Goal: Obtain resource: Obtain resource

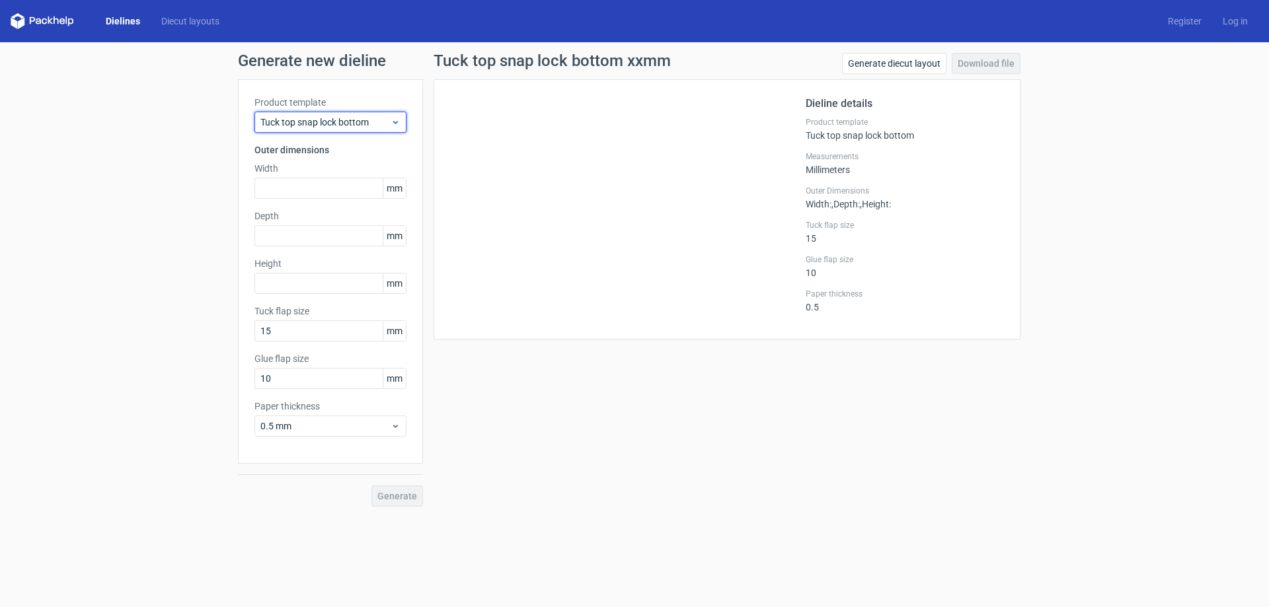
click at [398, 124] on icon at bounding box center [396, 122] width 10 height 11
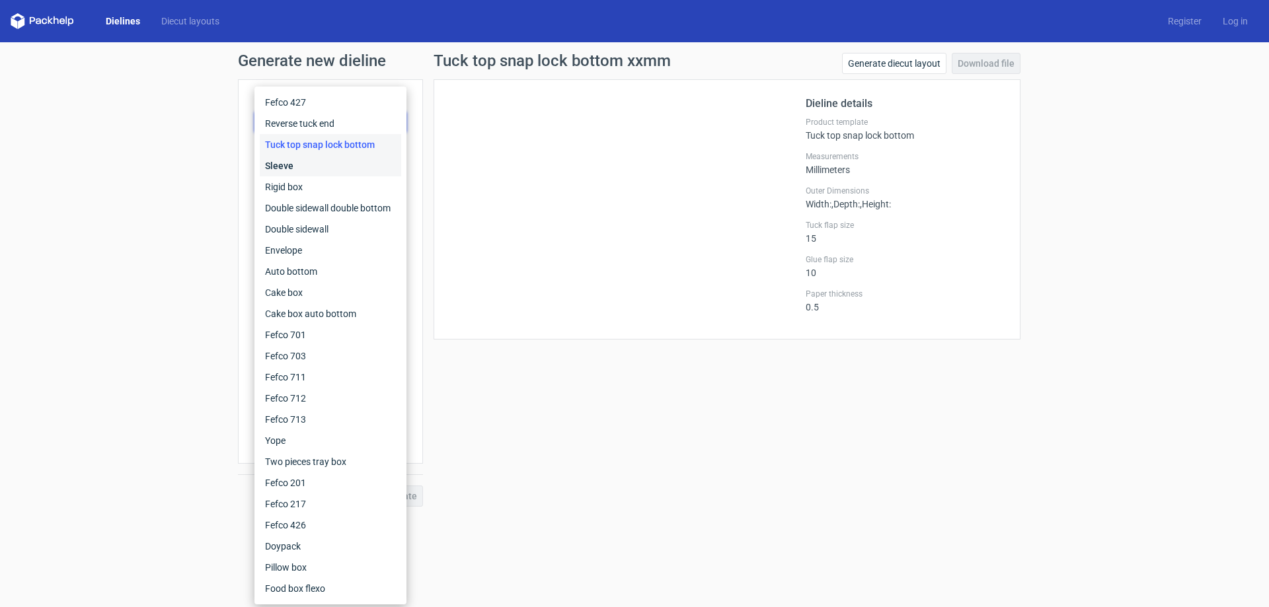
click at [321, 167] on div "Sleeve" at bounding box center [330, 165] width 141 height 21
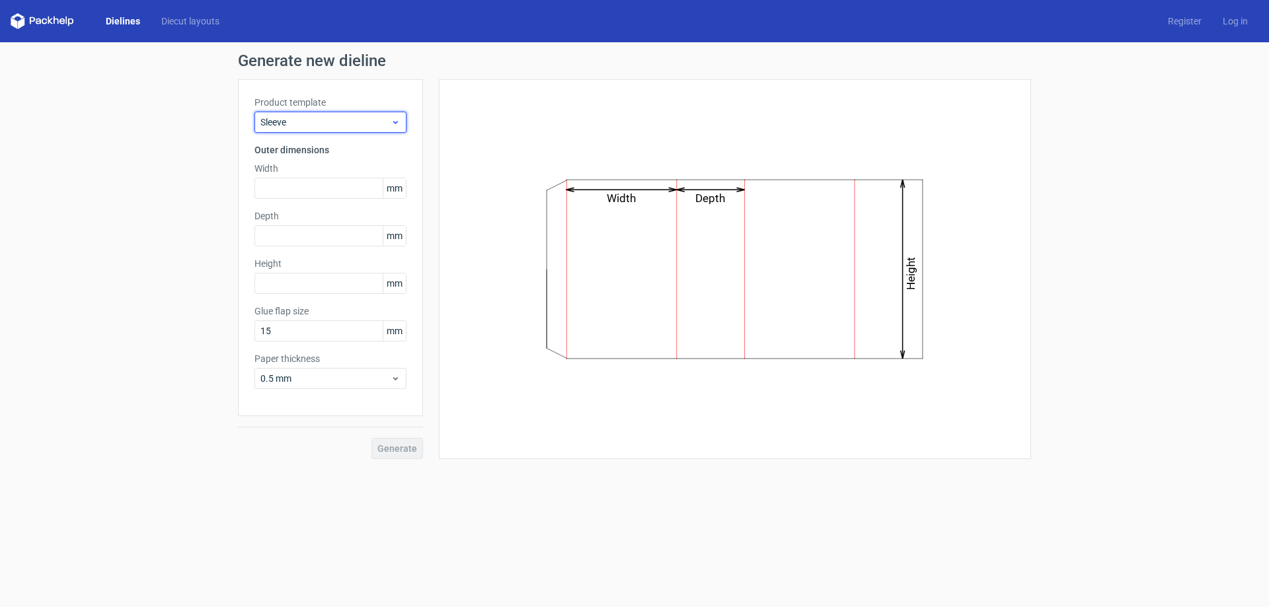
click at [395, 119] on icon at bounding box center [396, 122] width 10 height 11
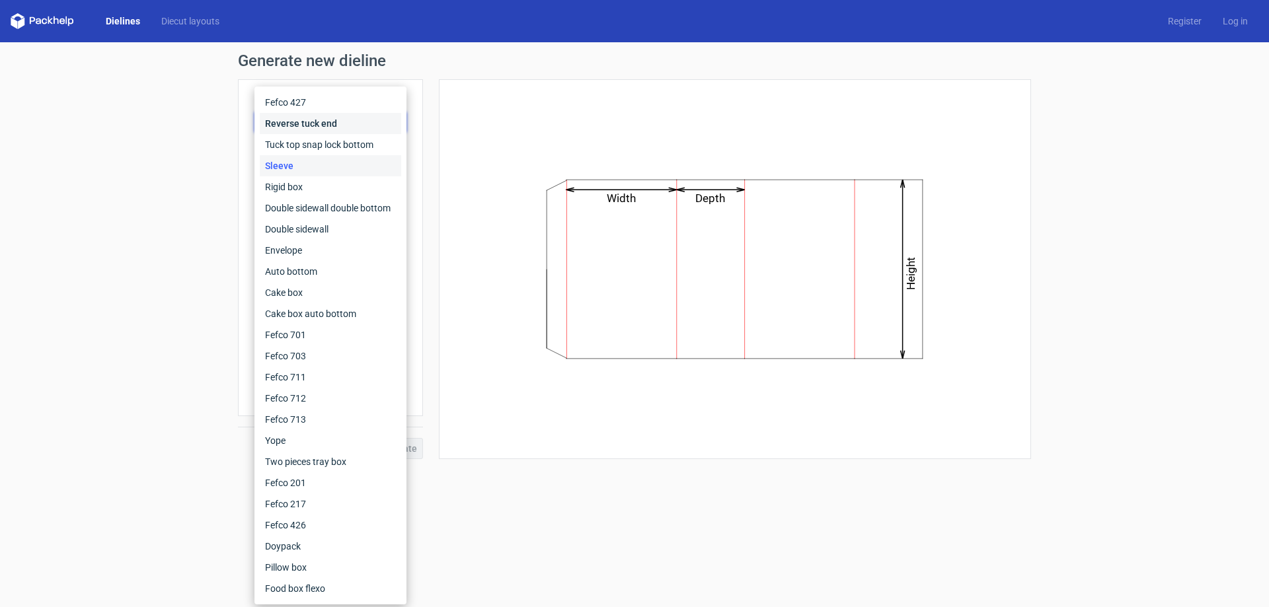
click at [315, 122] on div "Reverse tuck end" at bounding box center [330, 123] width 141 height 21
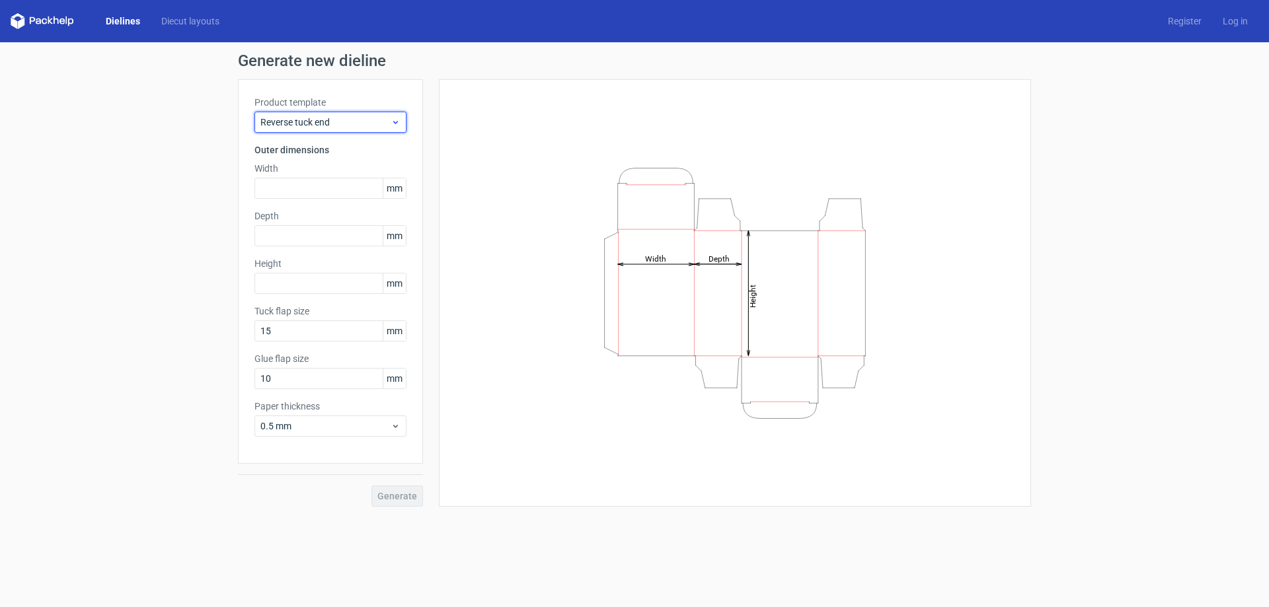
click at [397, 123] on use at bounding box center [395, 122] width 5 height 3
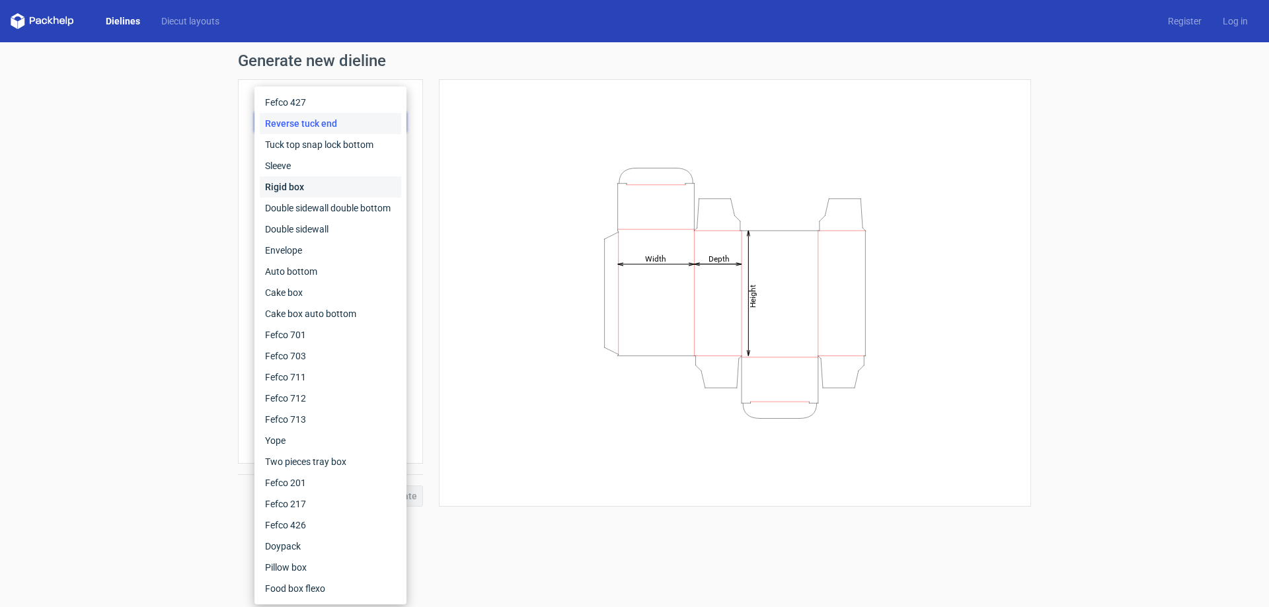
click at [350, 182] on div "Rigid box" at bounding box center [330, 186] width 141 height 21
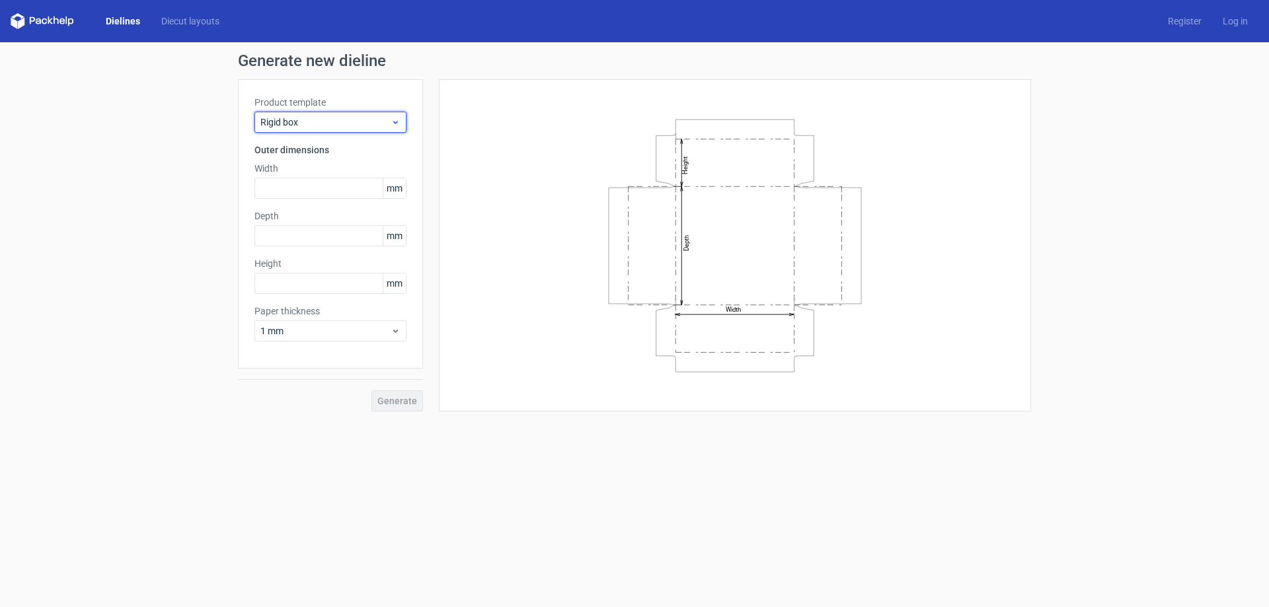
click at [399, 124] on icon at bounding box center [396, 122] width 10 height 11
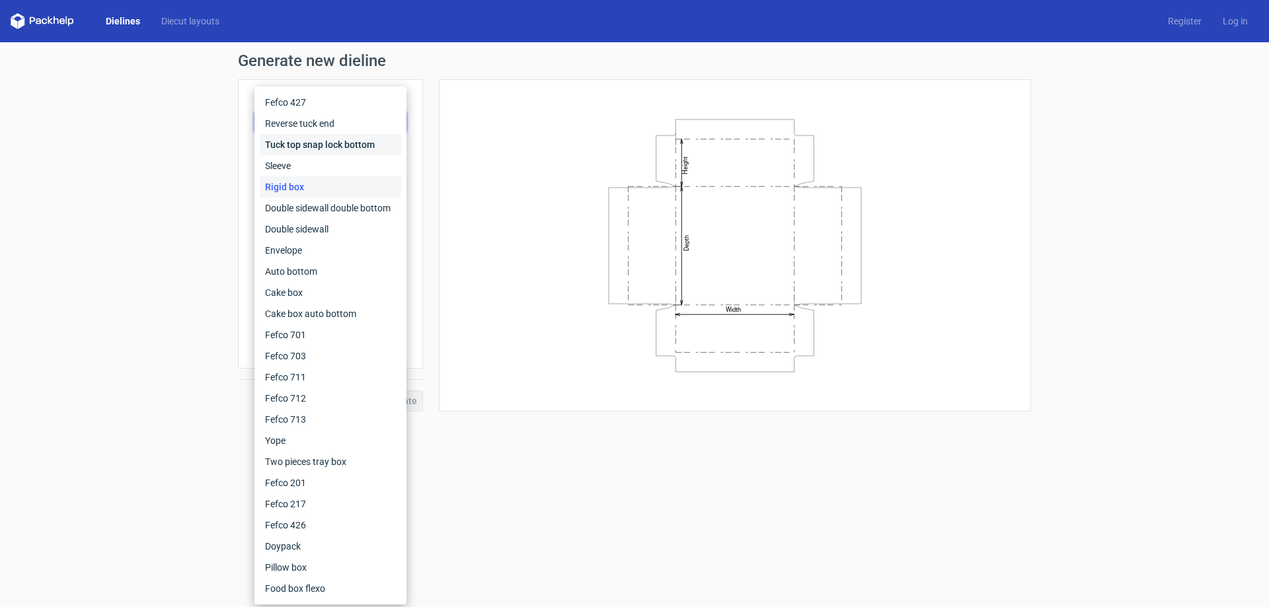
click at [338, 146] on div "Tuck top snap lock bottom" at bounding box center [330, 144] width 141 height 21
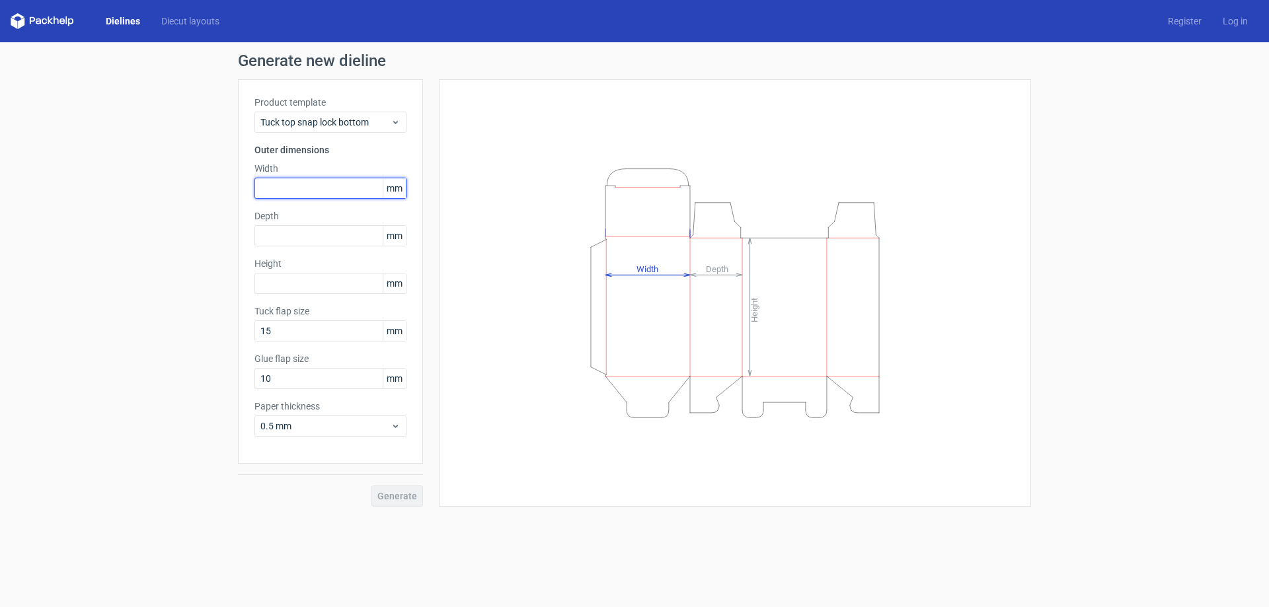
click at [299, 186] on input "text" at bounding box center [330, 188] width 152 height 21
type input "350"
click at [289, 237] on input "text" at bounding box center [330, 235] width 152 height 21
type input "95"
click at [295, 284] on input "text" at bounding box center [330, 283] width 152 height 21
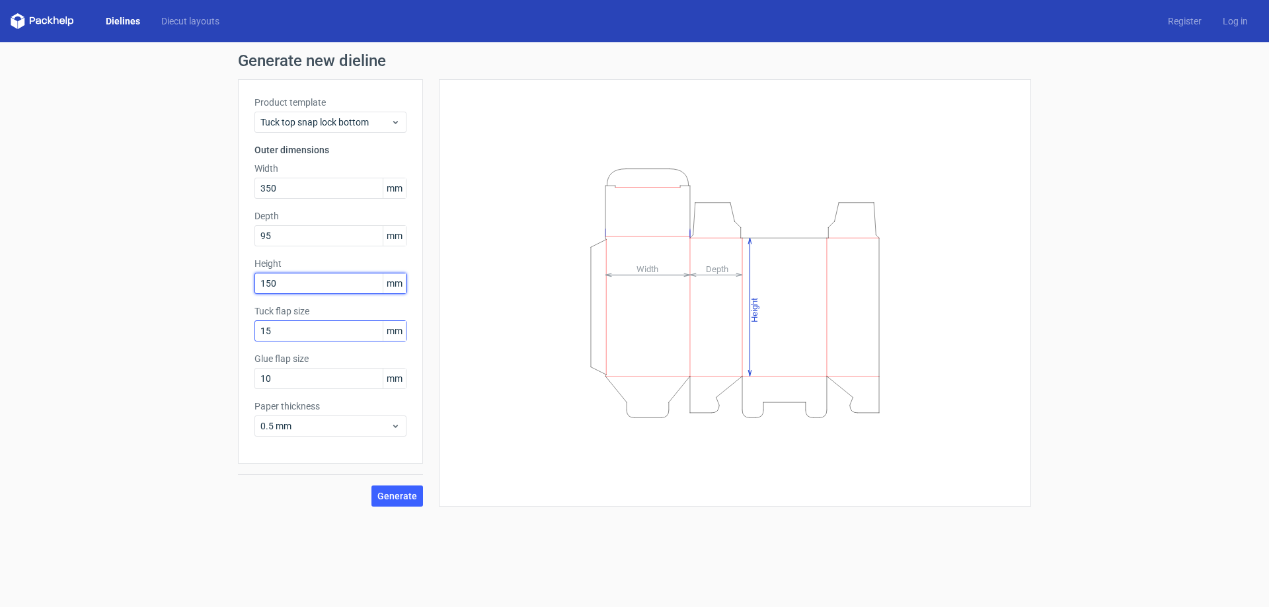
type input "150"
click at [280, 332] on input "15" at bounding box center [330, 331] width 152 height 21
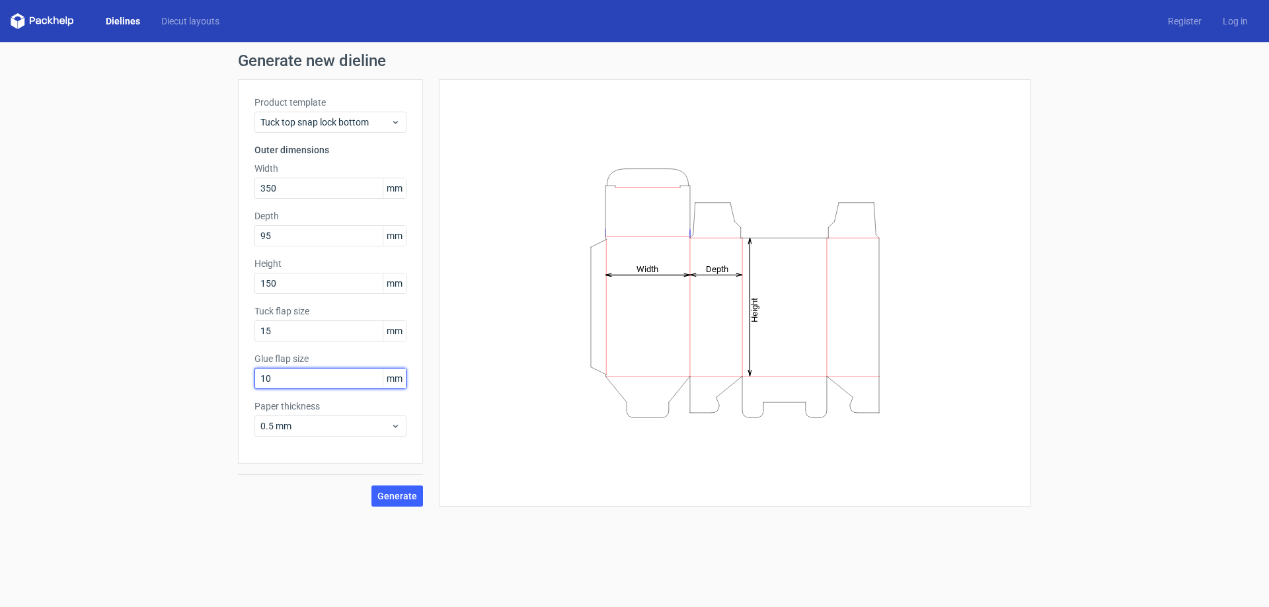
drag, startPoint x: 284, startPoint y: 379, endPoint x: 241, endPoint y: 385, distance: 44.1
click at [241, 385] on div "Product template Tuck top snap lock bottom Outer dimensions Width 350 mm Depth …" at bounding box center [330, 271] width 185 height 385
type input "25"
drag, startPoint x: 281, startPoint y: 332, endPoint x: 183, endPoint y: 358, distance: 101.1
click at [183, 358] on div "Generate new dieline Product template Tuck top snap lock bottom Outer dimension…" at bounding box center [634, 279] width 1269 height 475
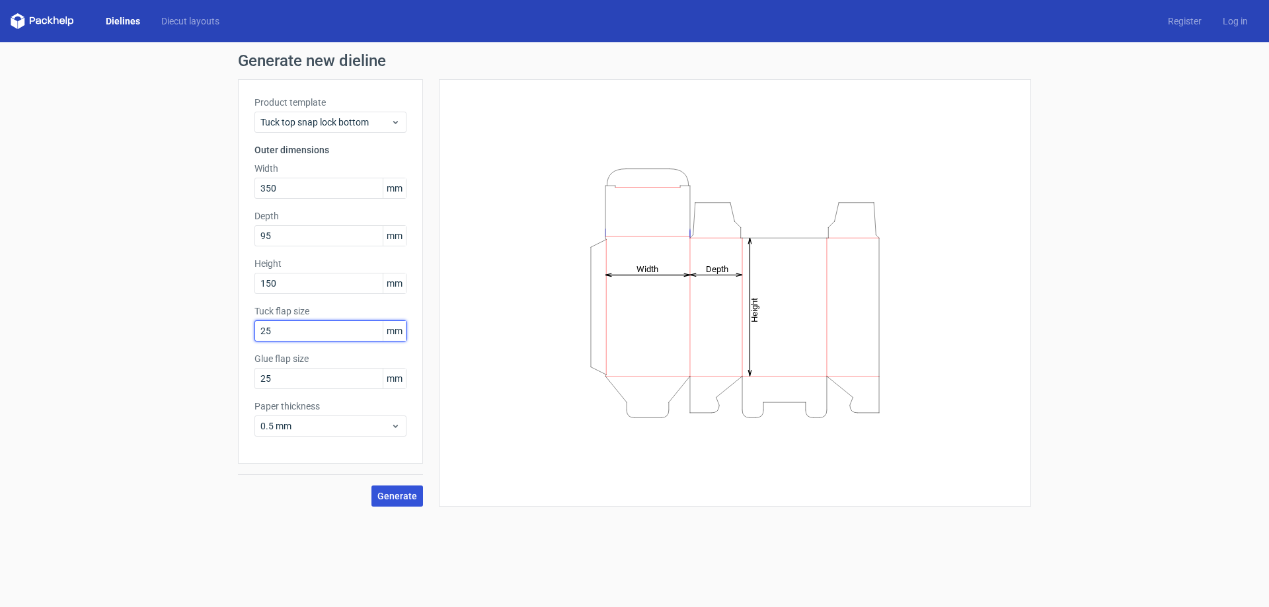
type input "25"
click at [407, 500] on button "Generate" at bounding box center [397, 496] width 52 height 21
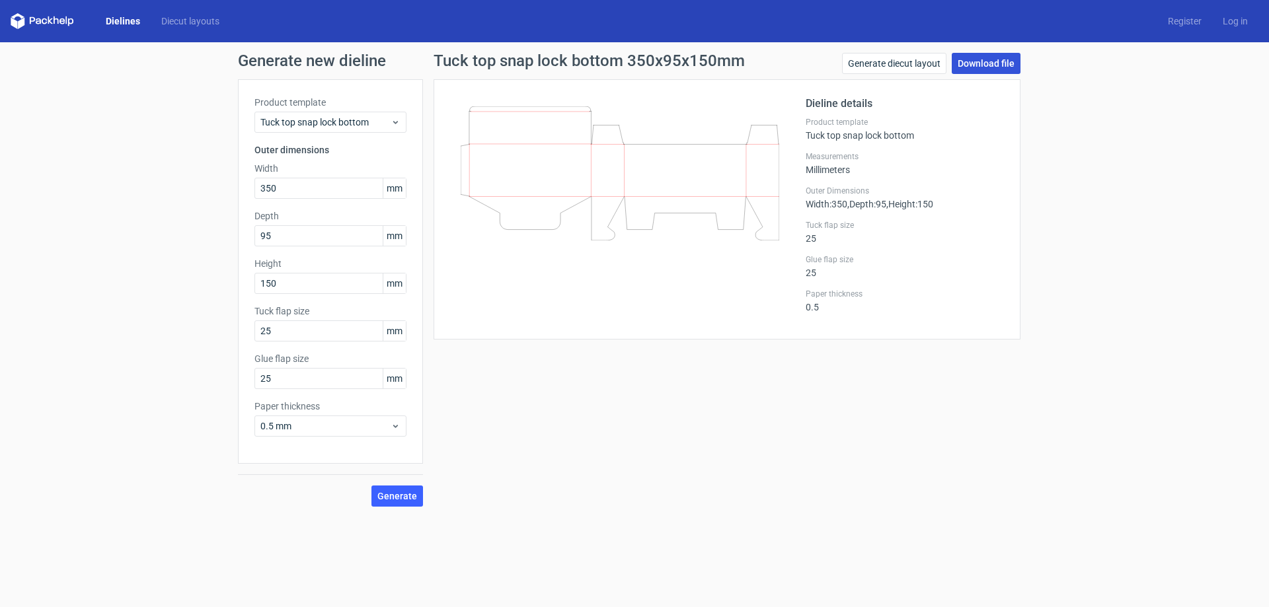
click at [996, 66] on link "Download file" at bounding box center [986, 63] width 69 height 21
